Goal: Task Accomplishment & Management: Manage account settings

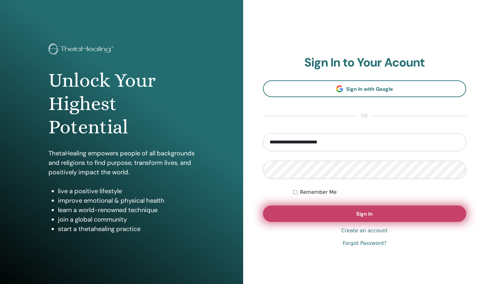
click at [316, 211] on button "Sign In" at bounding box center [365, 214] width 204 height 16
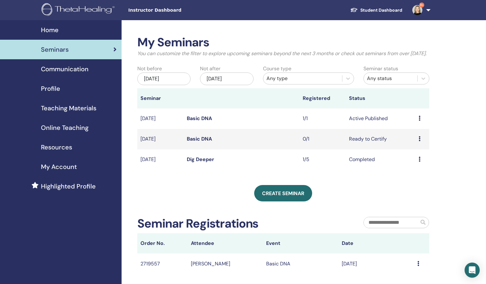
click at [421, 122] on div "Preview Edit Attendees Cancel" at bounding box center [423, 119] width 8 height 8
click at [417, 149] on link "Attendees" at bounding box center [416, 148] width 24 height 7
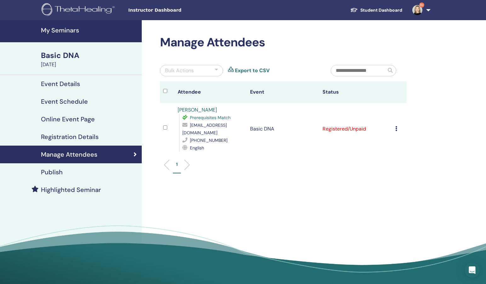
click at [397, 129] on icon at bounding box center [397, 128] width 2 height 5
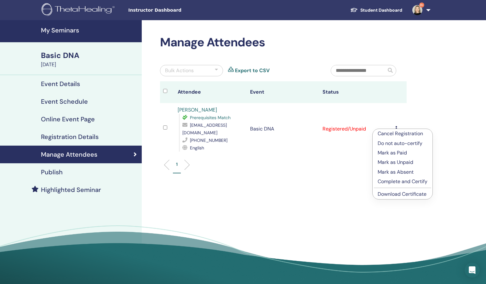
click at [398, 153] on p "Mark as Paid" at bounding box center [403, 153] width 50 height 8
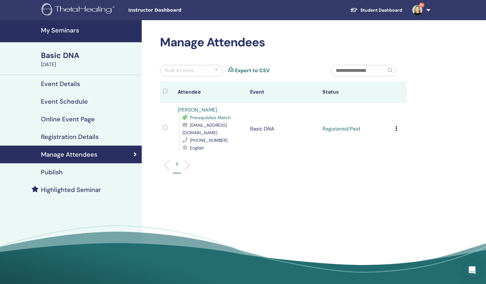
click at [397, 128] on icon at bounding box center [397, 128] width 2 height 5
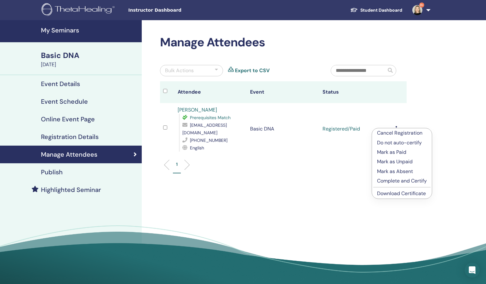
click at [397, 180] on p "Complete and Certify" at bounding box center [402, 181] width 50 height 8
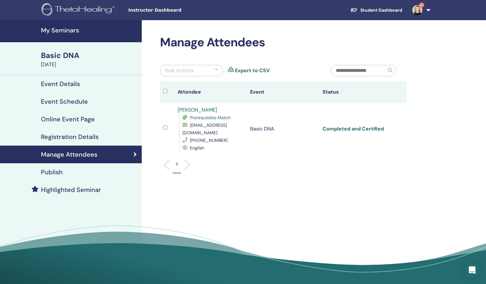
click at [377, 129] on link "Completed and Certified" at bounding box center [353, 128] width 61 height 7
